Goal: Information Seeking & Learning: Learn about a topic

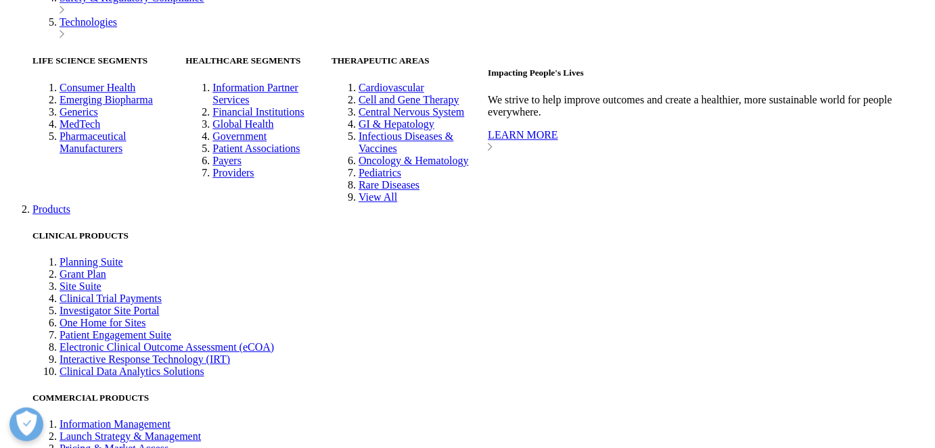
scroll to position [3320, 0]
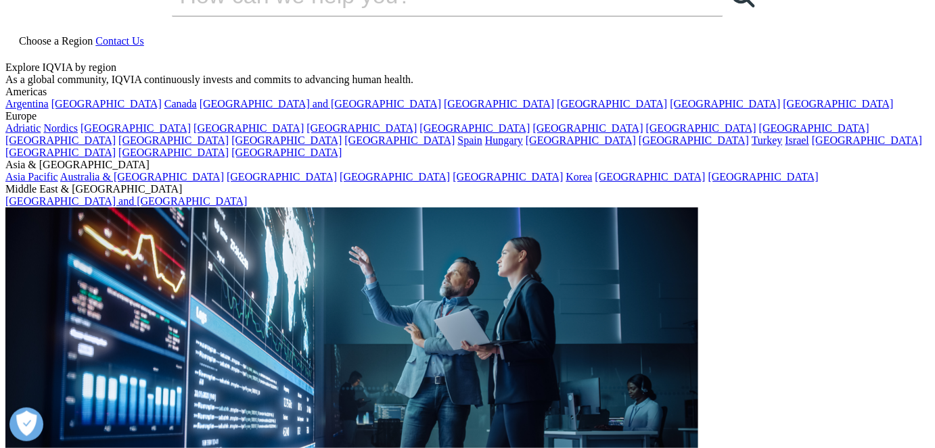
scroll to position [0, 0]
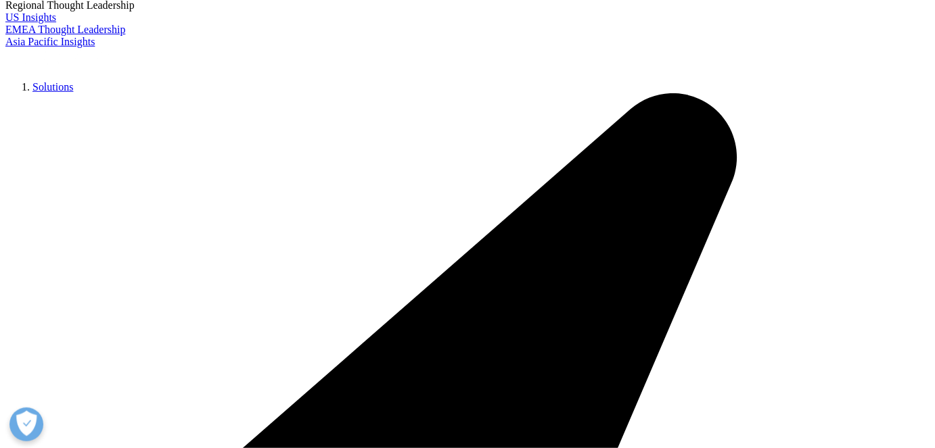
scroll to position [369, 0]
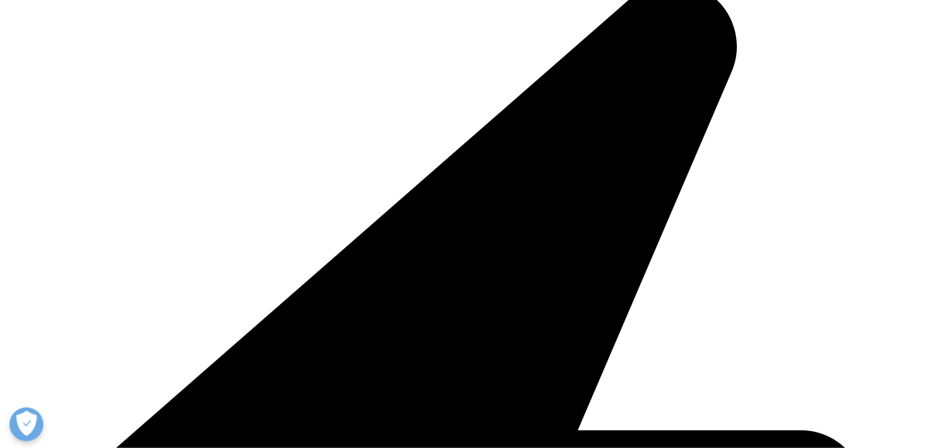
type input "vaccine"
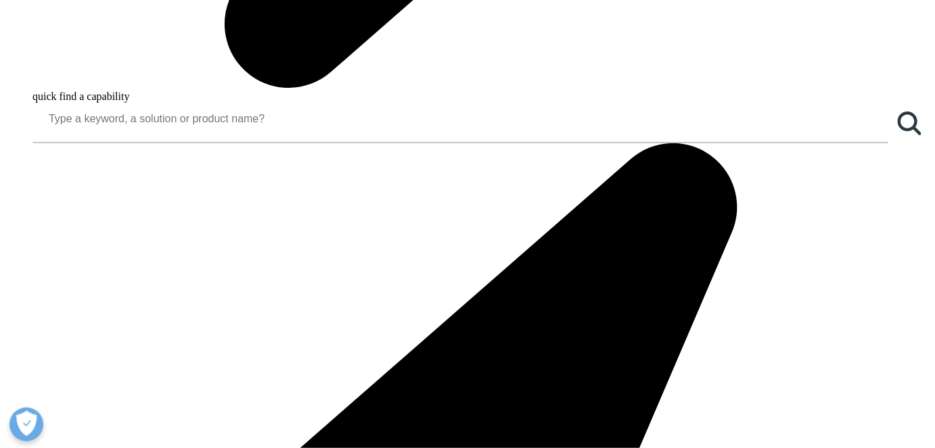
scroll to position [1291, 0]
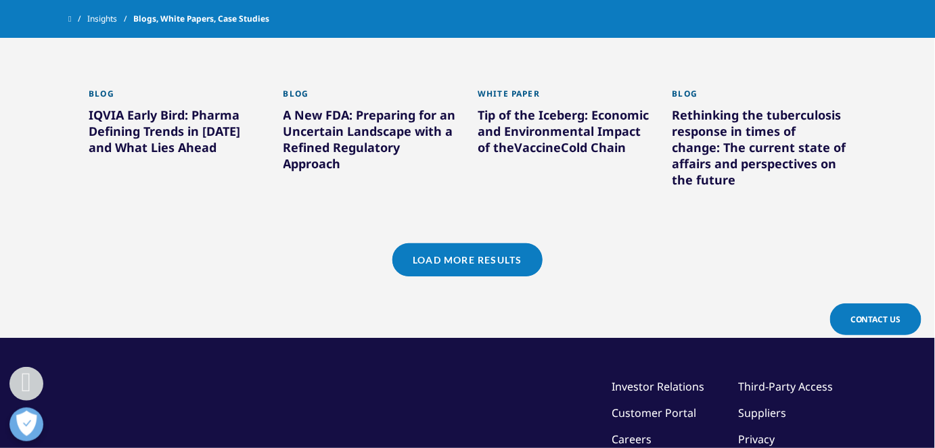
click at [460, 260] on link "Load More Results" at bounding box center [466, 260] width 149 height 33
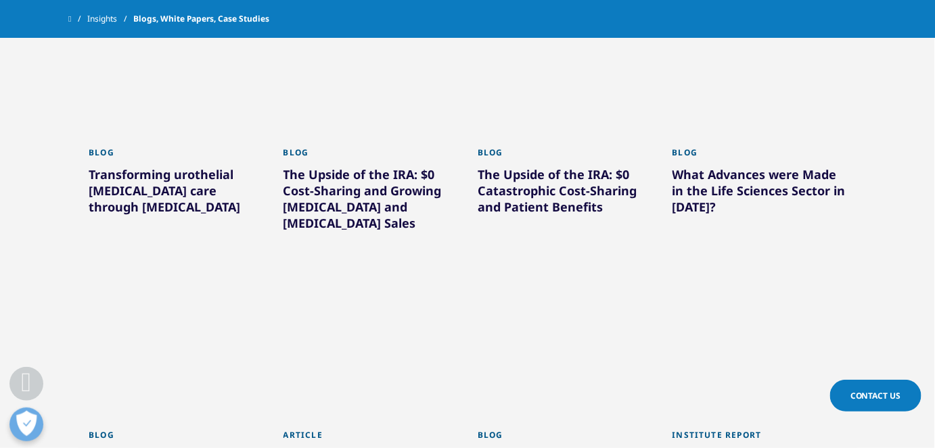
scroll to position [1845, 0]
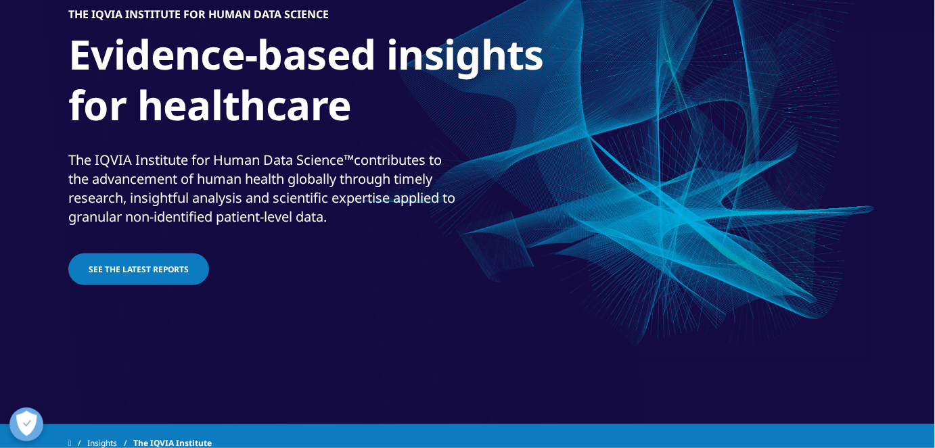
scroll to position [553, 0]
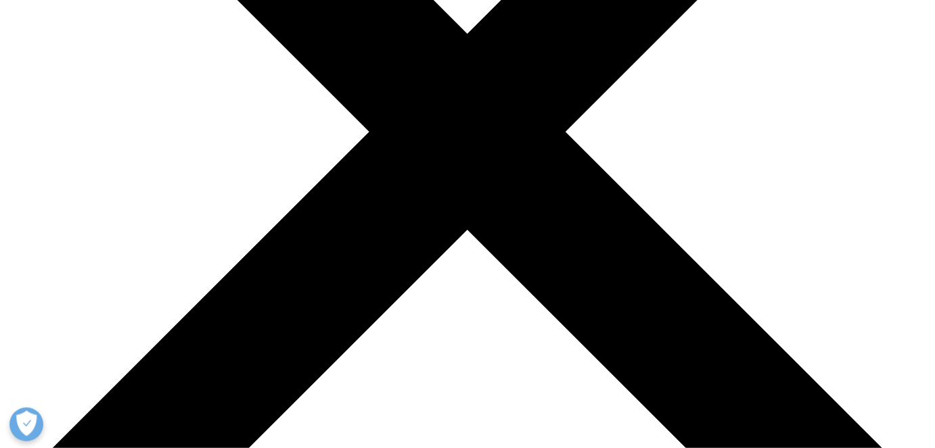
scroll to position [369, 0]
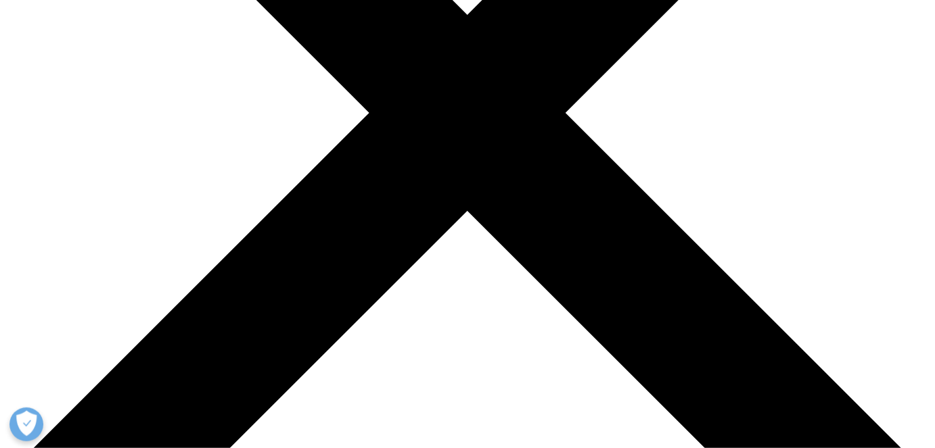
drag, startPoint x: 213, startPoint y: 308, endPoint x: 231, endPoint y: 306, distance: 17.8
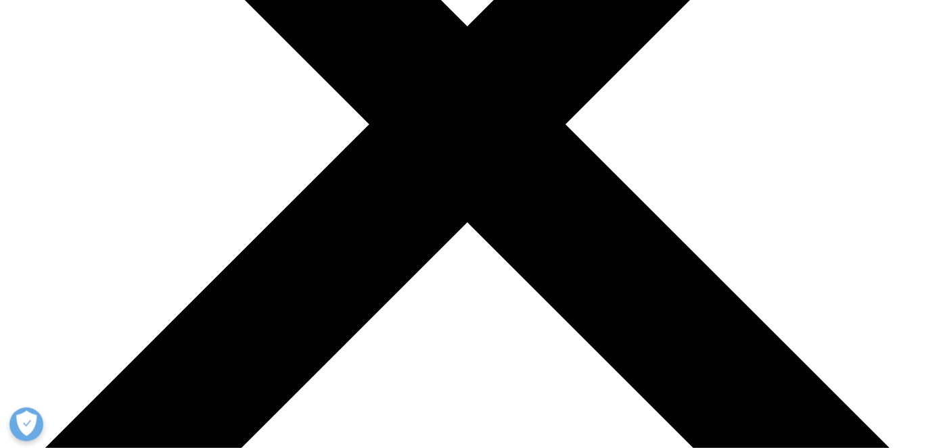
scroll to position [369, 0]
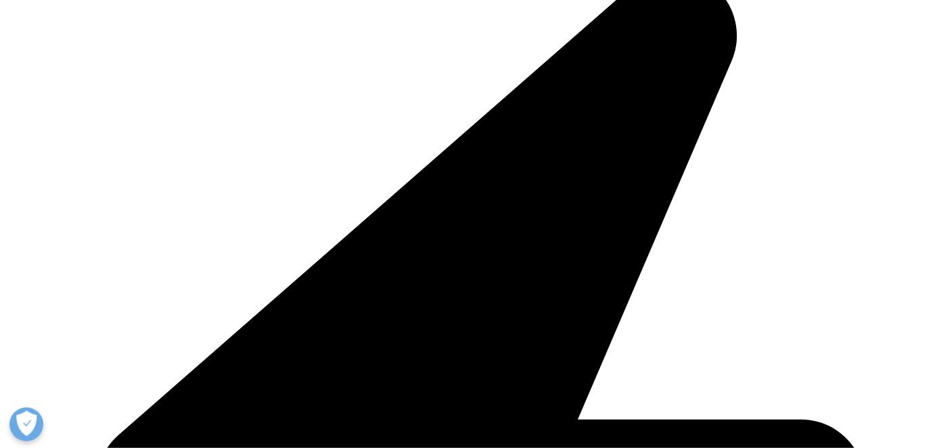
drag, startPoint x: 243, startPoint y: 300, endPoint x: 310, endPoint y: 224, distance: 101.6
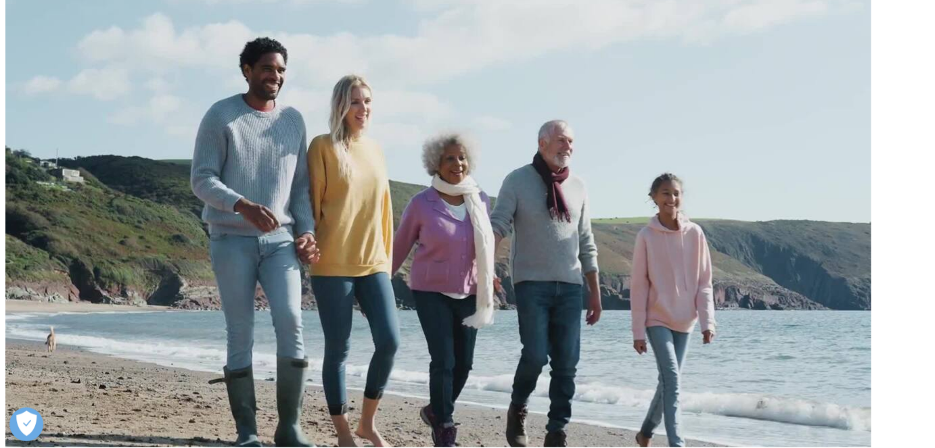
scroll to position [7088, 0]
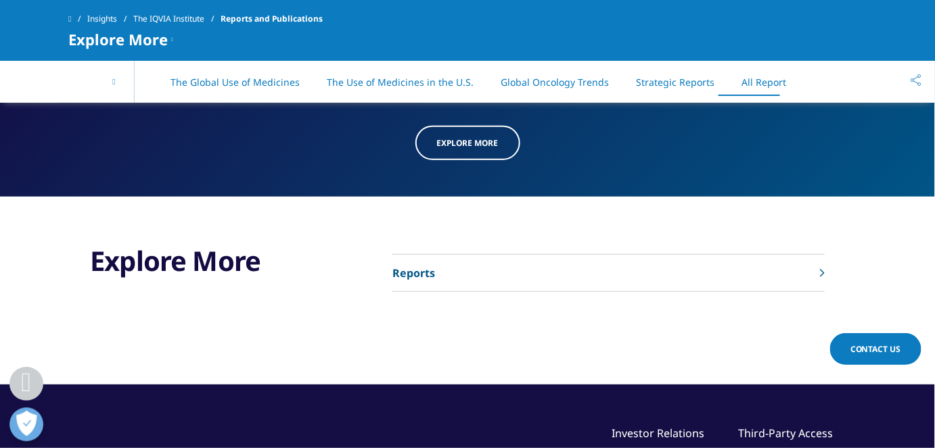
click at [409, 265] on p "Reports" at bounding box center [413, 273] width 43 height 16
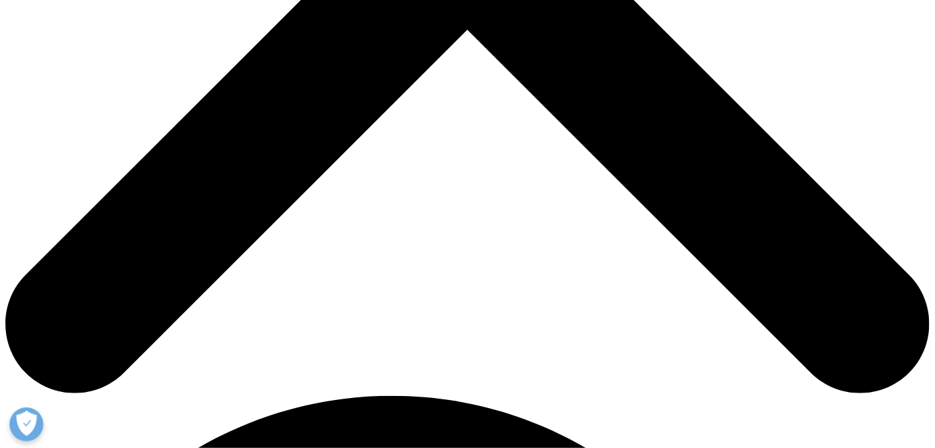
scroll to position [553, 0]
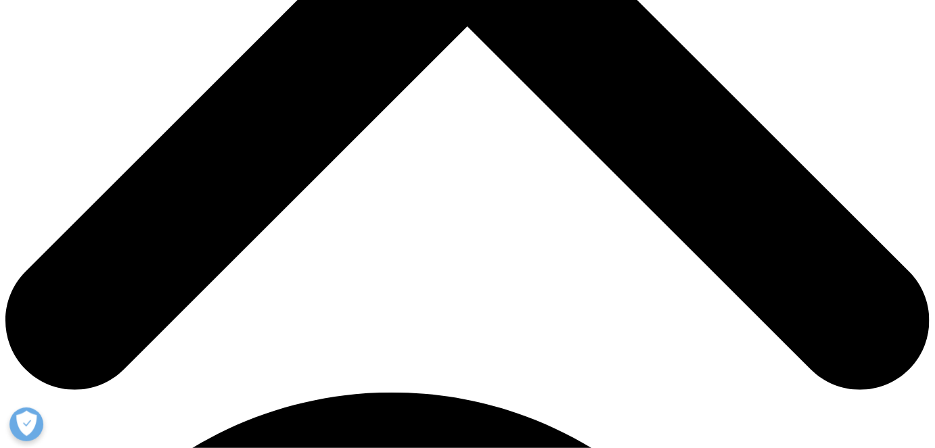
type input "vaccine"
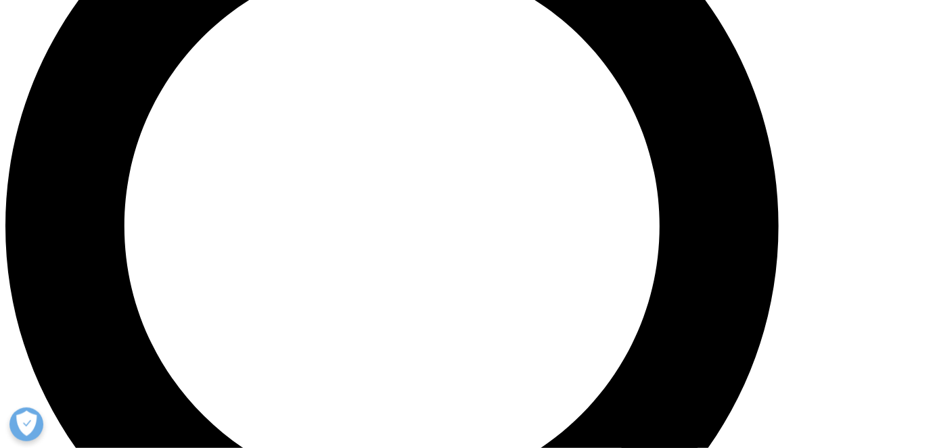
scroll to position [1291, 0]
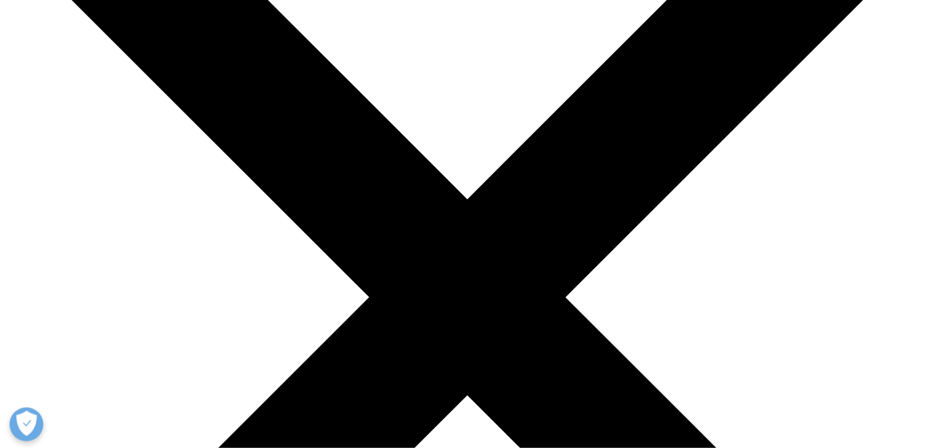
scroll to position [369, 0]
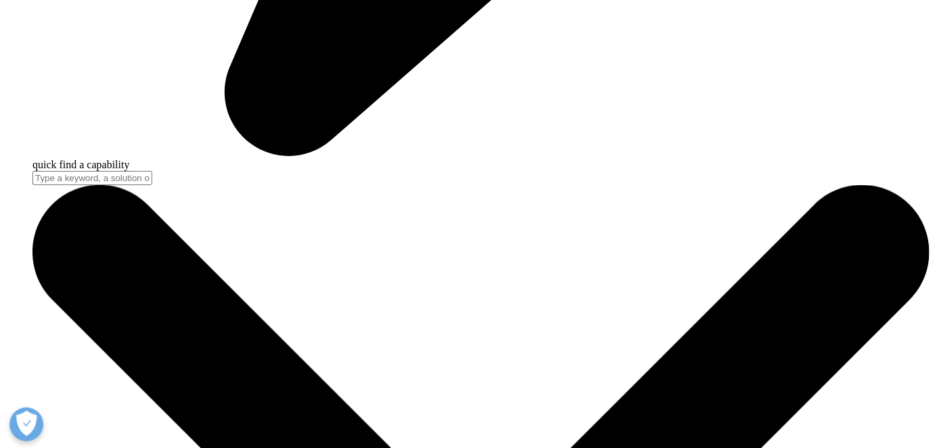
scroll to position [4242, 0]
